Goal: Find specific page/section: Find specific page/section

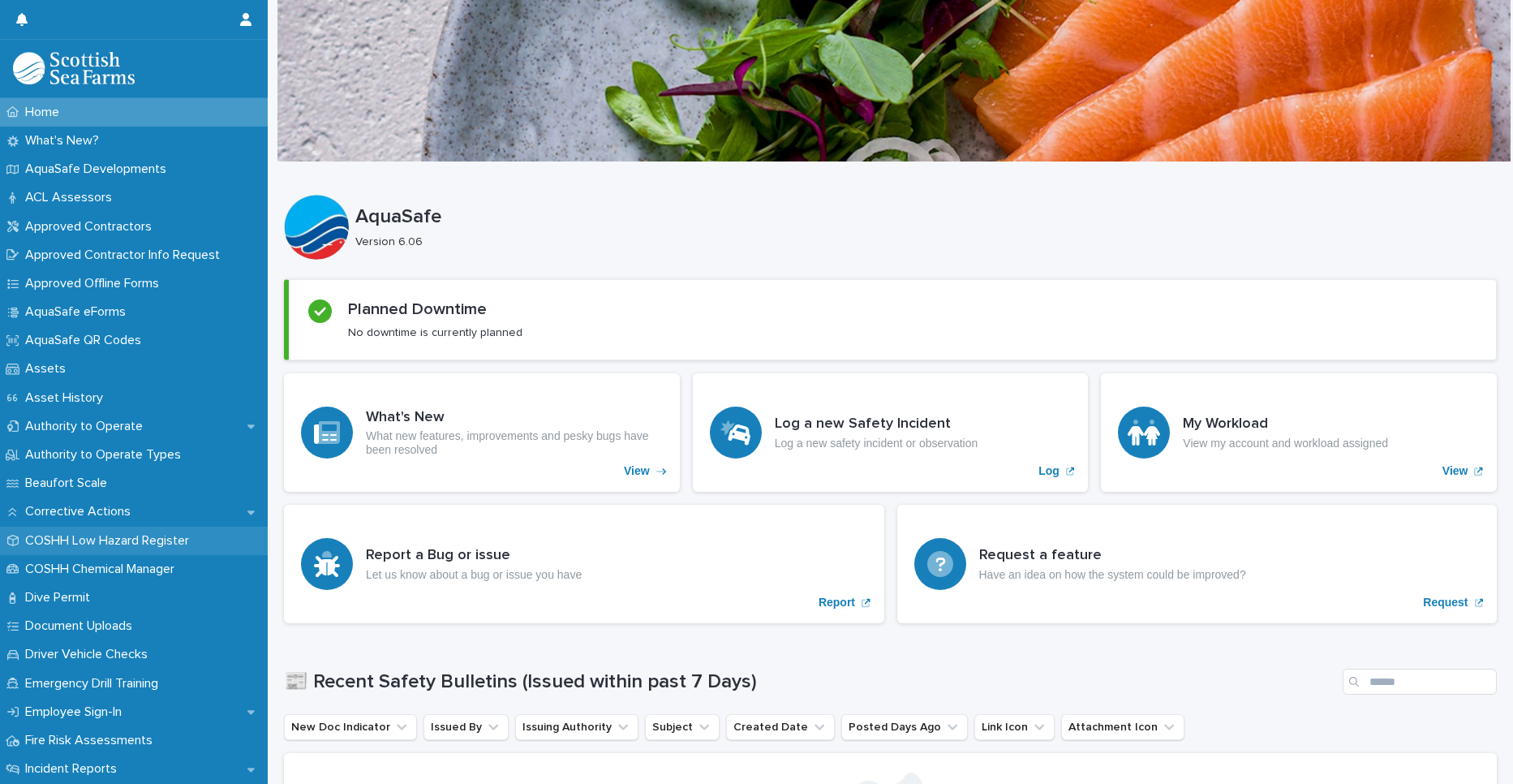
click at [102, 535] on p "COSHH Low Hazard Register" at bounding box center [110, 541] width 183 height 16
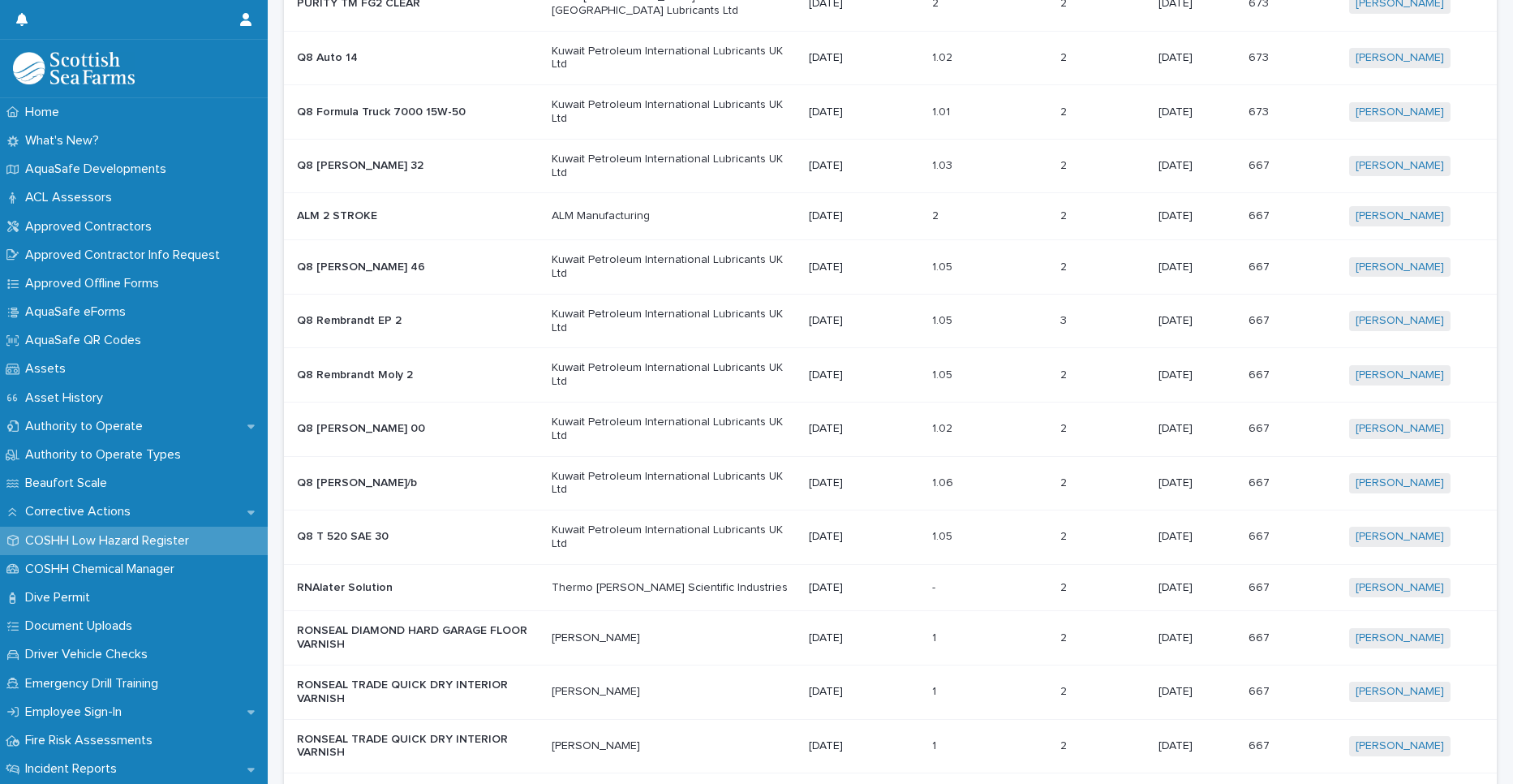
scroll to position [974, 0]
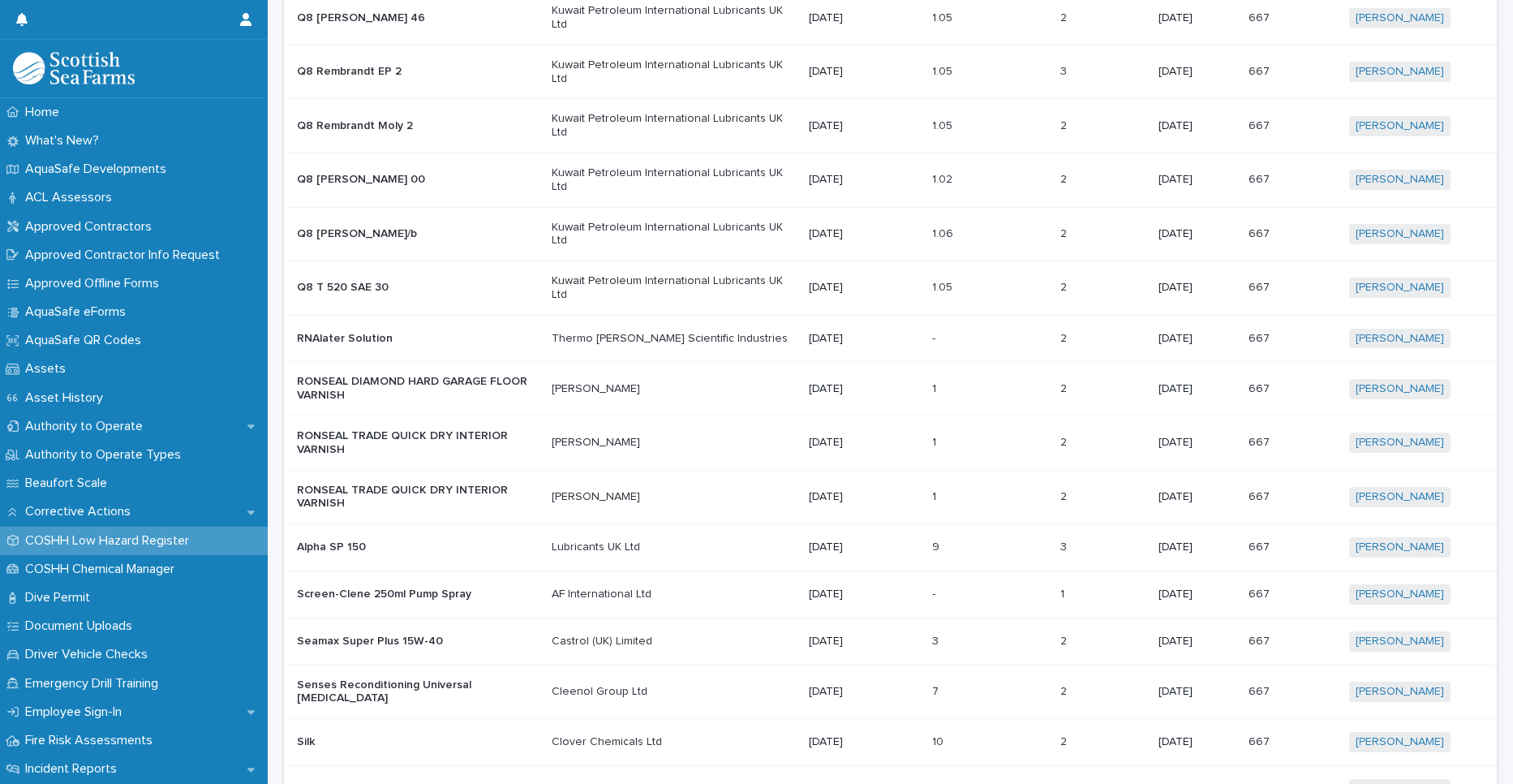
click at [384, 534] on div "Alpha SP 150" at bounding box center [417, 547] width 242 height 26
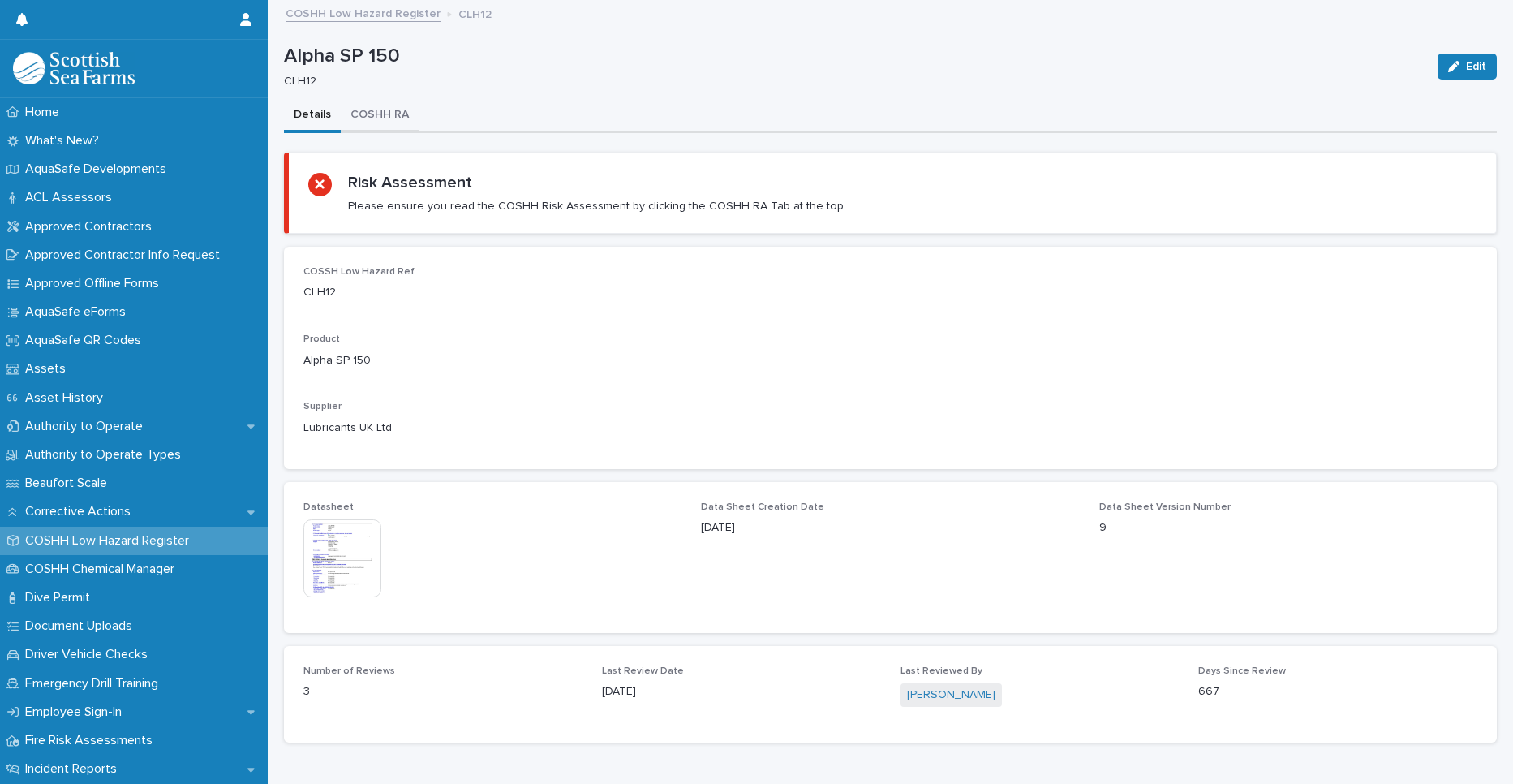
click at [385, 110] on button "COSHH RA" at bounding box center [379, 115] width 78 height 34
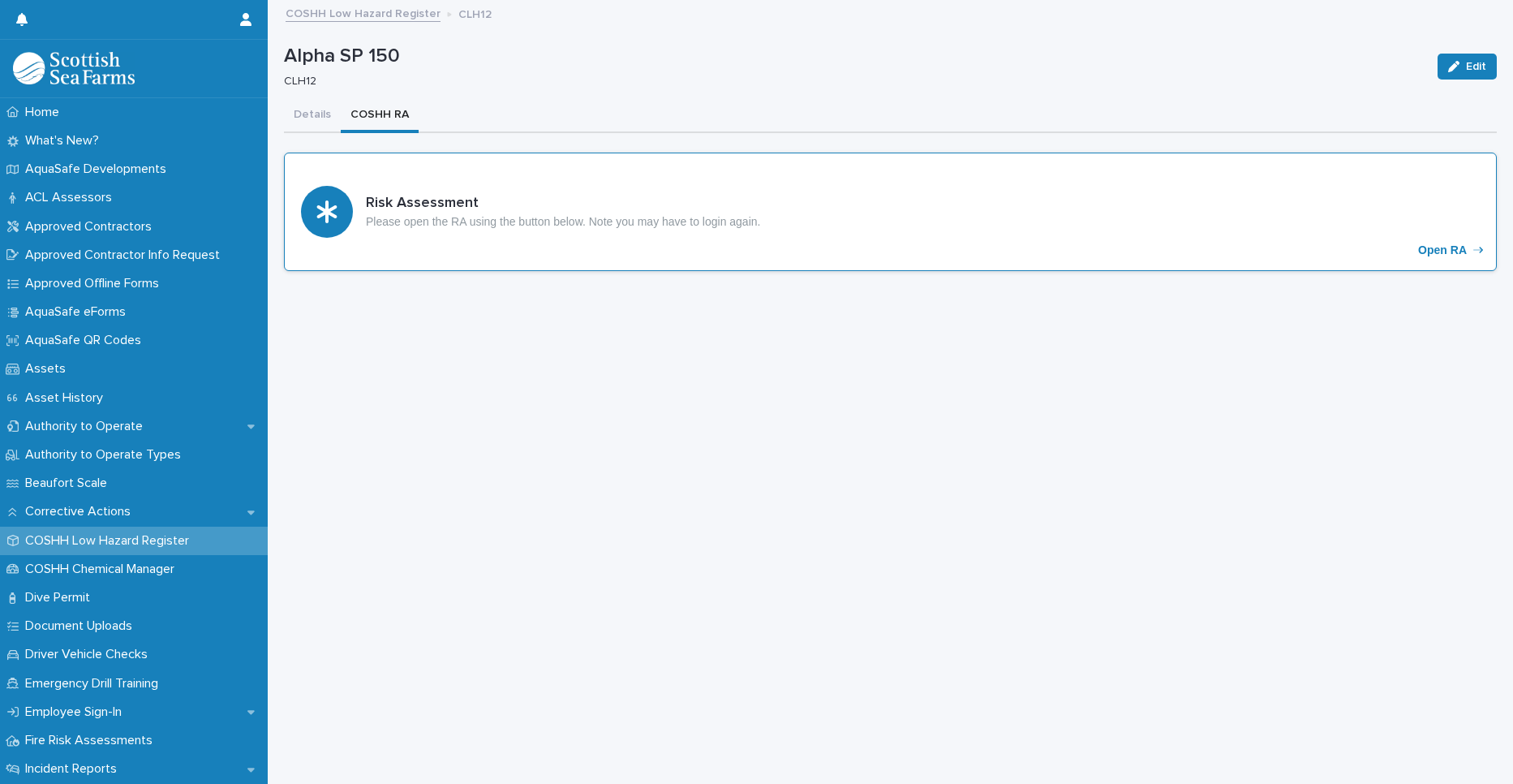
click at [1441, 242] on div "Risk Assessment Please open the RA using the button below. Note you may have to…" at bounding box center [890, 212] width 1213 height 119
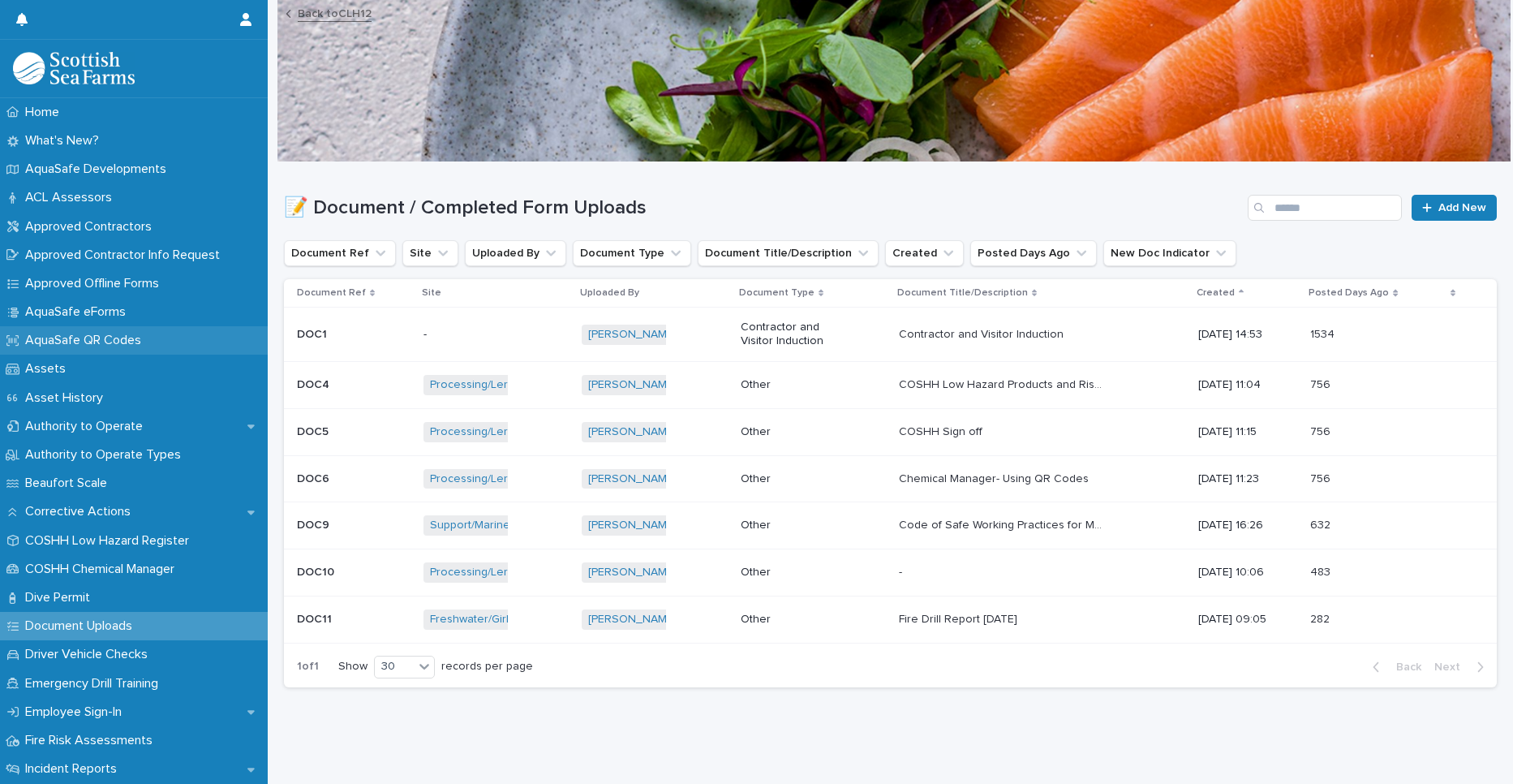
click at [85, 336] on p "AquaSafe QR Codes" at bounding box center [87, 340] width 135 height 16
